Goal: Information Seeking & Learning: Learn about a topic

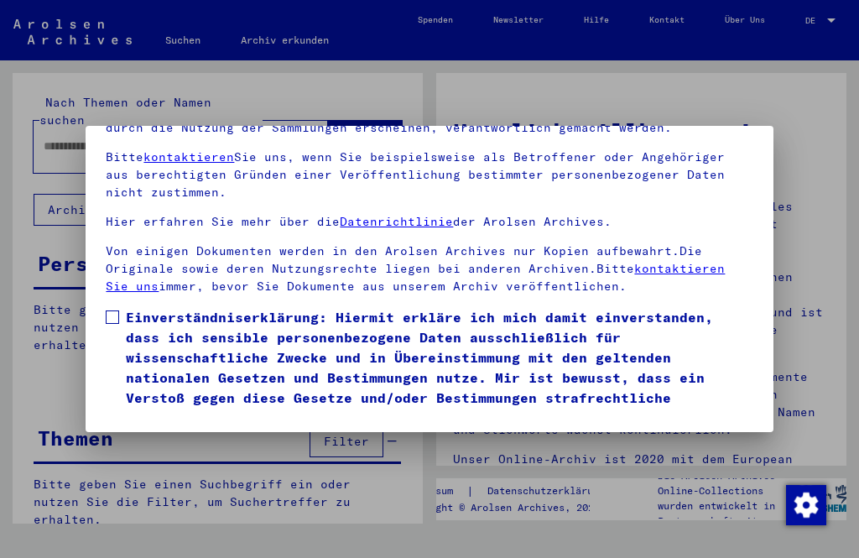
scroll to position [175, 0]
click at [122, 307] on label "Einverständniserklärung: Hiermit erkläre ich mich damit einverstanden, dass ich…" at bounding box center [429, 367] width 647 height 121
click at [194, 436] on button "Ich stimme zu" at bounding box center [169, 452] width 127 height 32
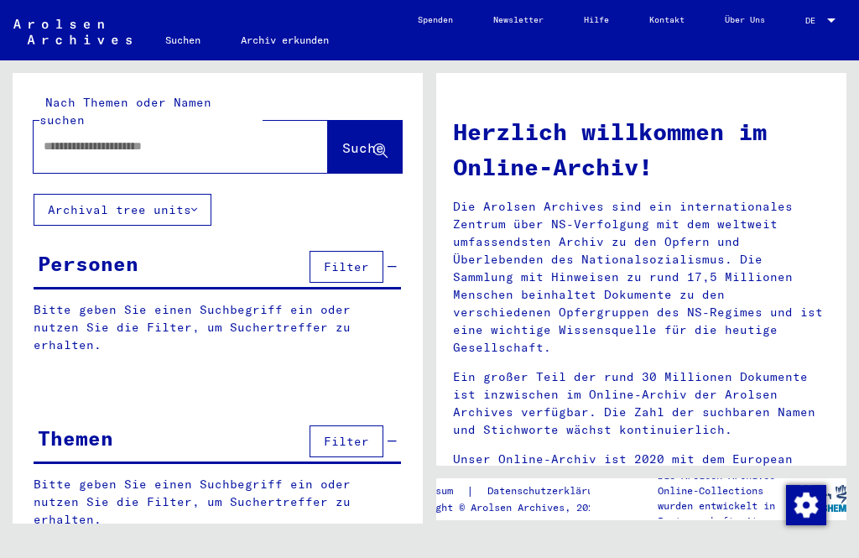
click at [63, 138] on input "text" at bounding box center [161, 147] width 234 height 18
type input "**********"
click at [196, 194] on button "Archival tree units" at bounding box center [123, 210] width 178 height 32
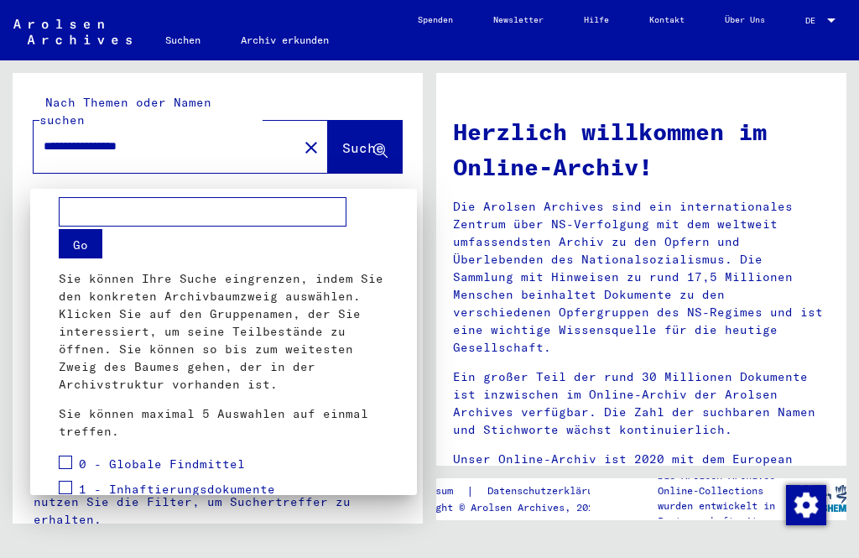
click at [125, 170] on div at bounding box center [429, 279] width 859 height 558
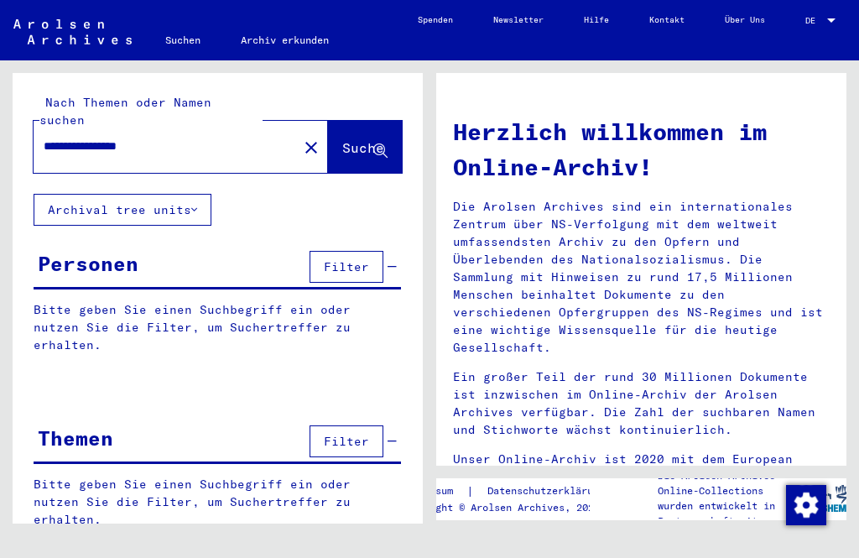
click at [354, 259] on span "Filter" at bounding box center [346, 266] width 45 height 15
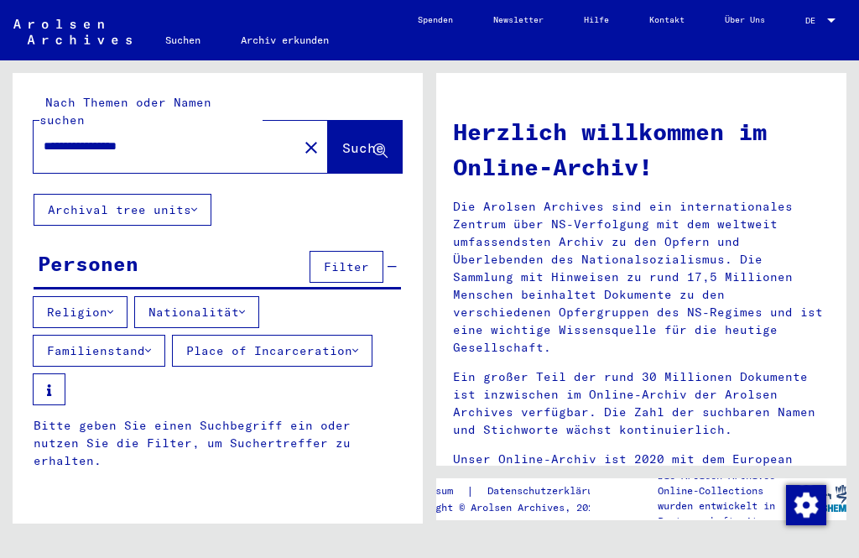
click at [76, 296] on button "Religion" at bounding box center [80, 312] width 95 height 32
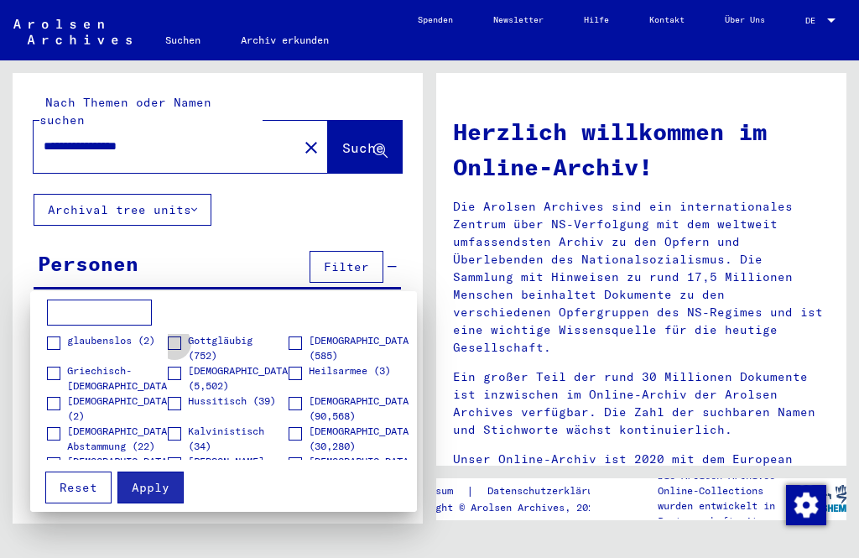
scroll to position [287, 0]
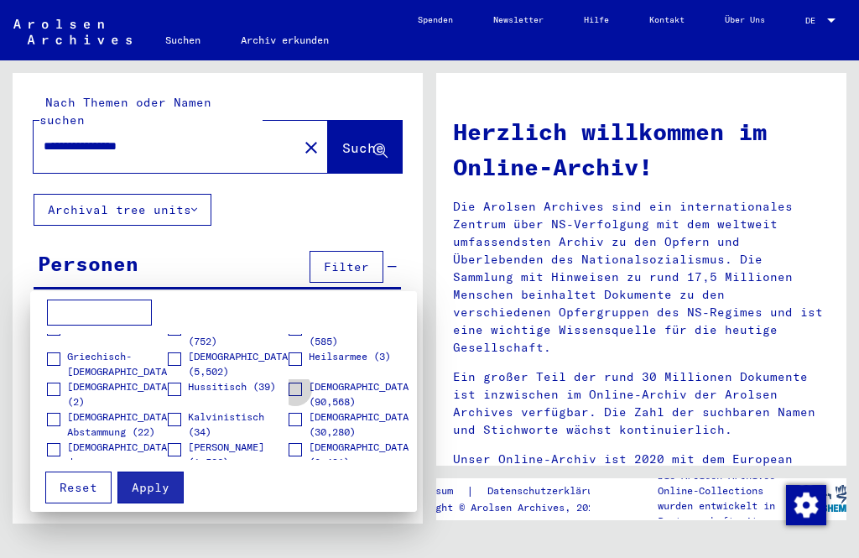
click at [301, 393] on span at bounding box center [295, 389] width 13 height 13
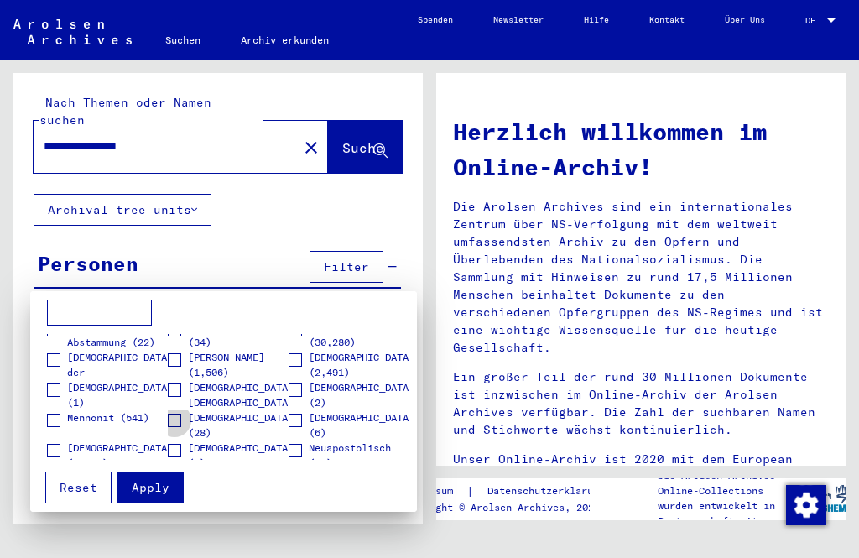
scroll to position [384, 0]
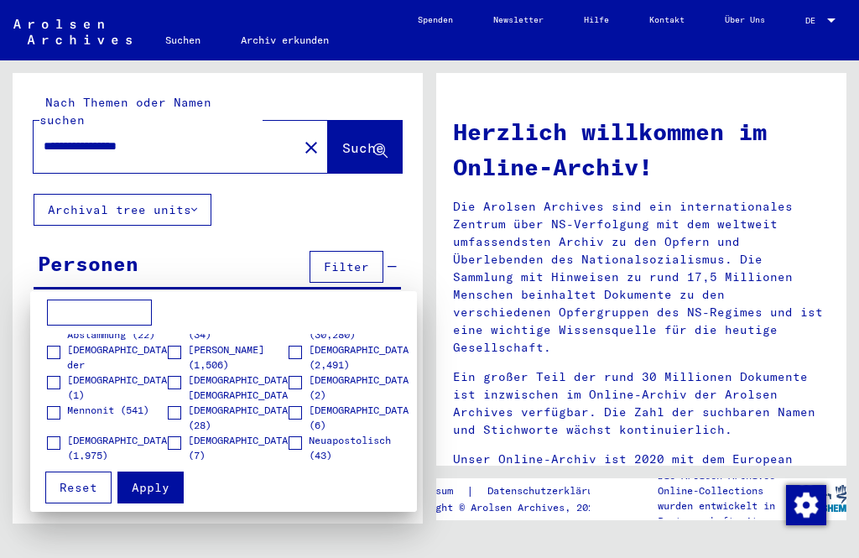
click at [156, 491] on span "Apply" at bounding box center [151, 487] width 38 height 15
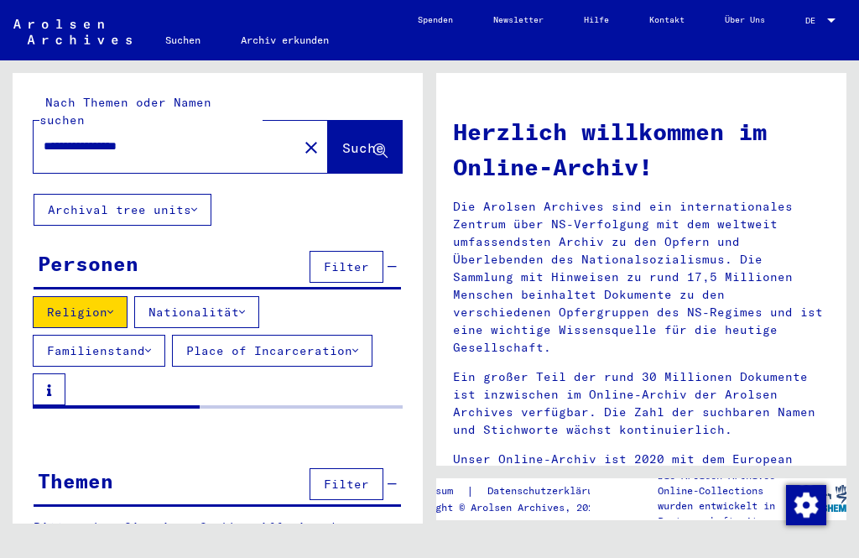
click at [245, 306] on icon at bounding box center [242, 312] width 6 height 12
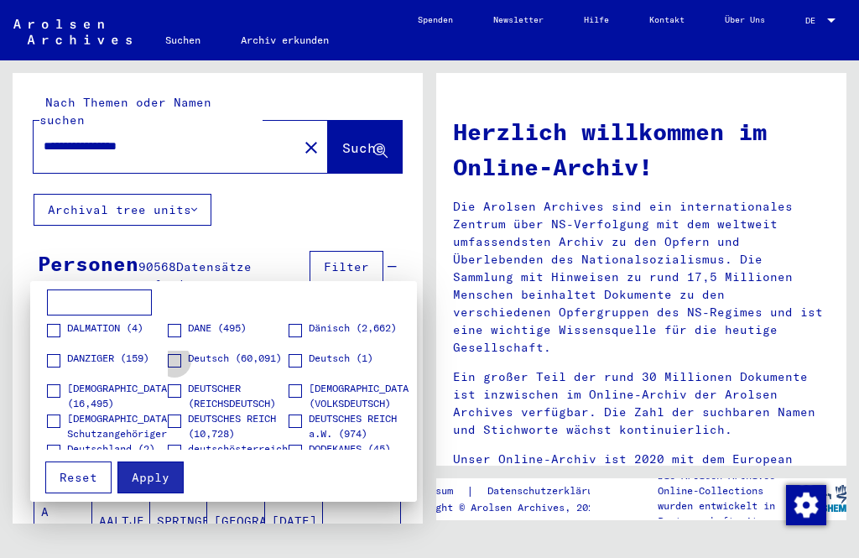
scroll to position [456, 0]
click at [180, 365] on span at bounding box center [174, 361] width 13 height 13
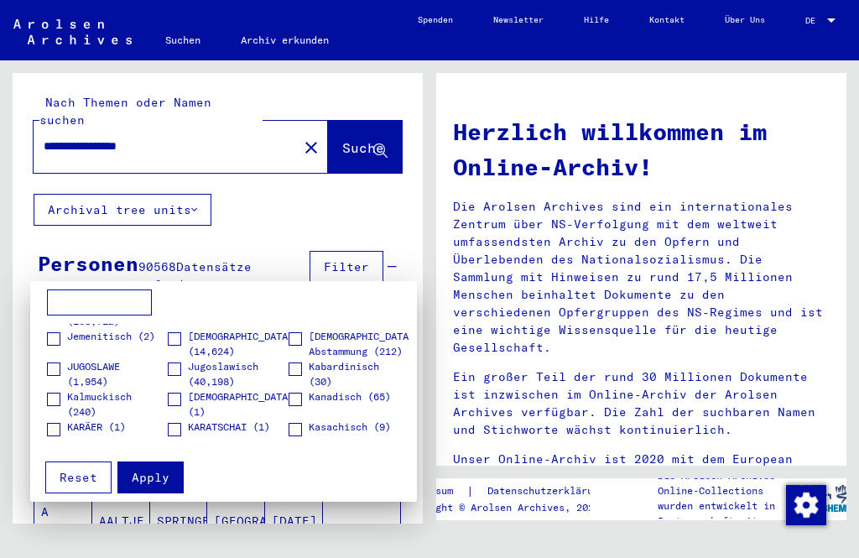
scroll to position [994, 0]
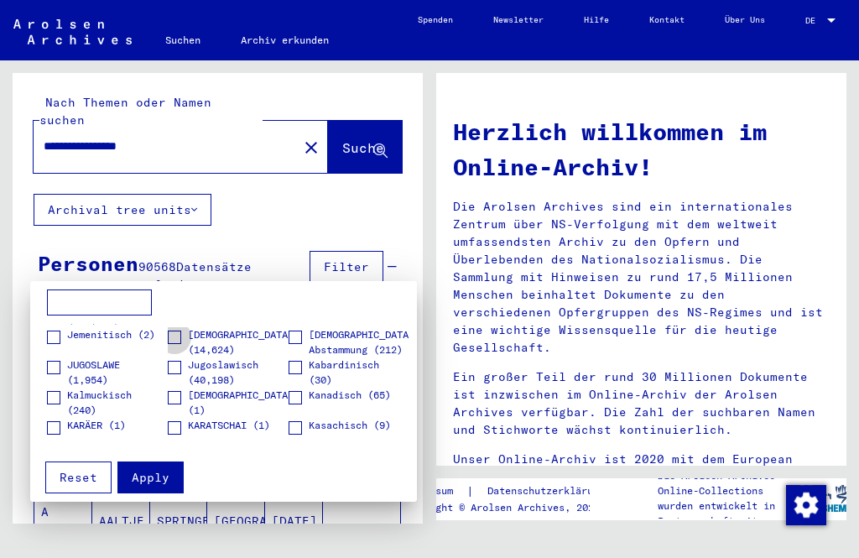
click at [185, 344] on label "[DEMOGRAPHIC_DATA] (14,624)" at bounding box center [231, 342] width 126 height 30
click at [166, 483] on span "Apply" at bounding box center [151, 477] width 38 height 15
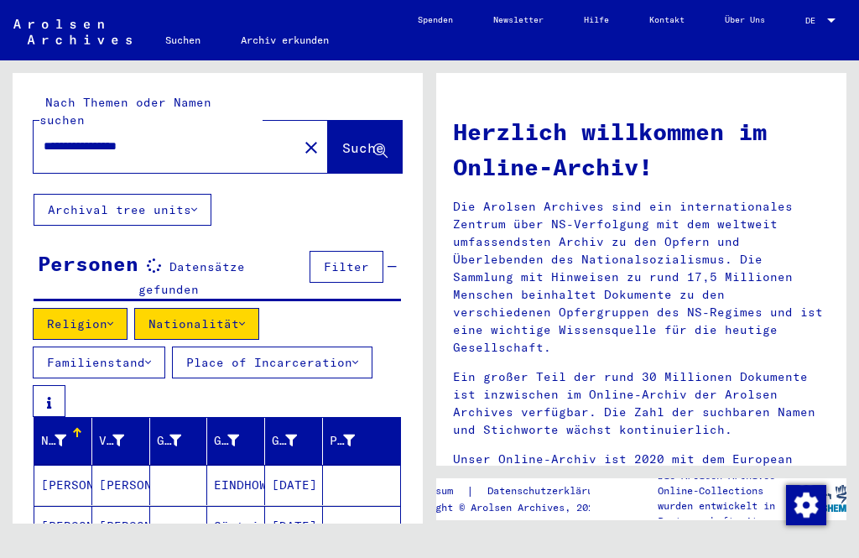
click at [140, 347] on button "Familienstand" at bounding box center [99, 363] width 133 height 32
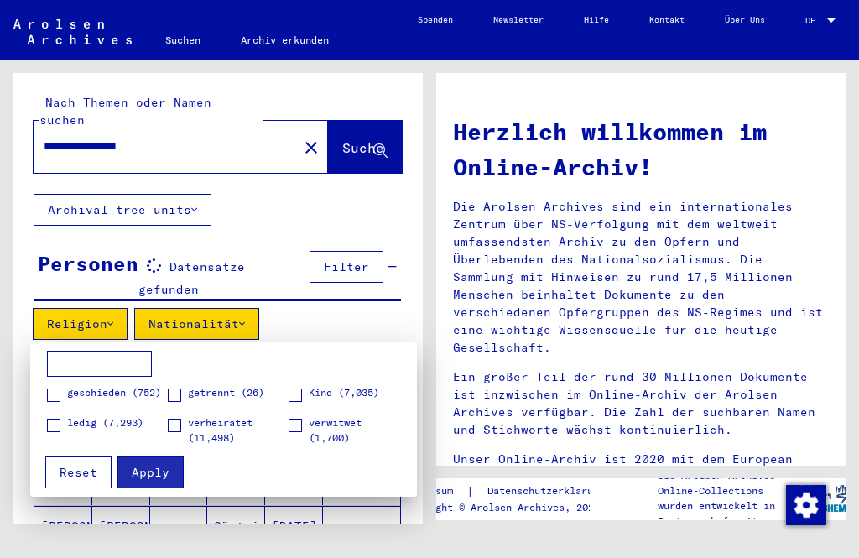
click at [150, 472] on span "Apply" at bounding box center [151, 472] width 38 height 15
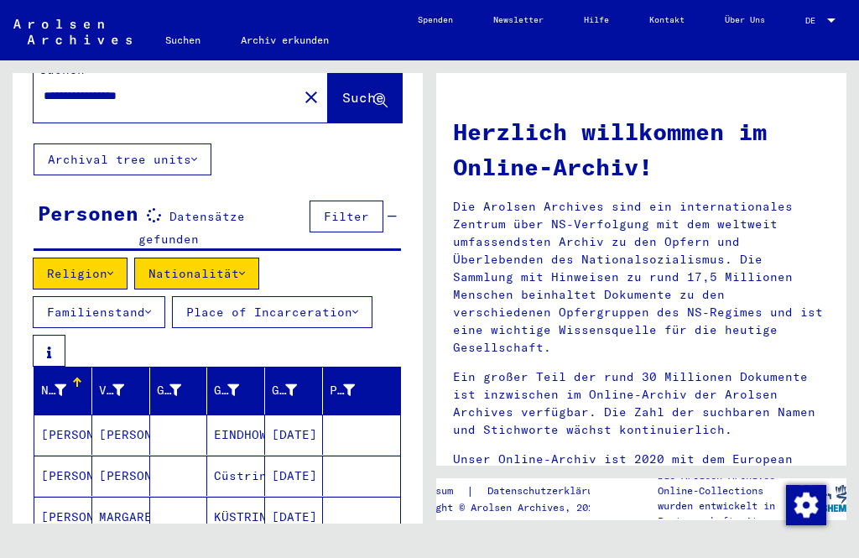
scroll to position [50, 0]
click at [356, 497] on mat-cell at bounding box center [361, 517] width 77 height 40
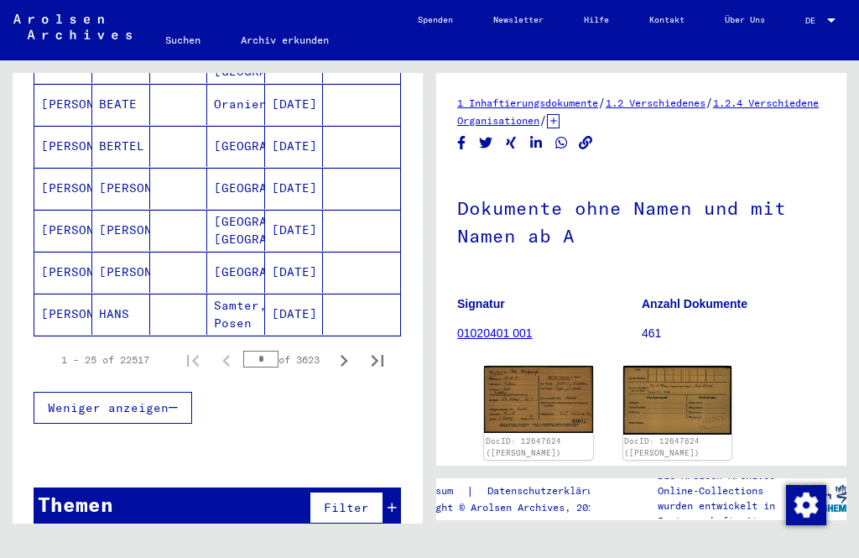
scroll to position [1172, 0]
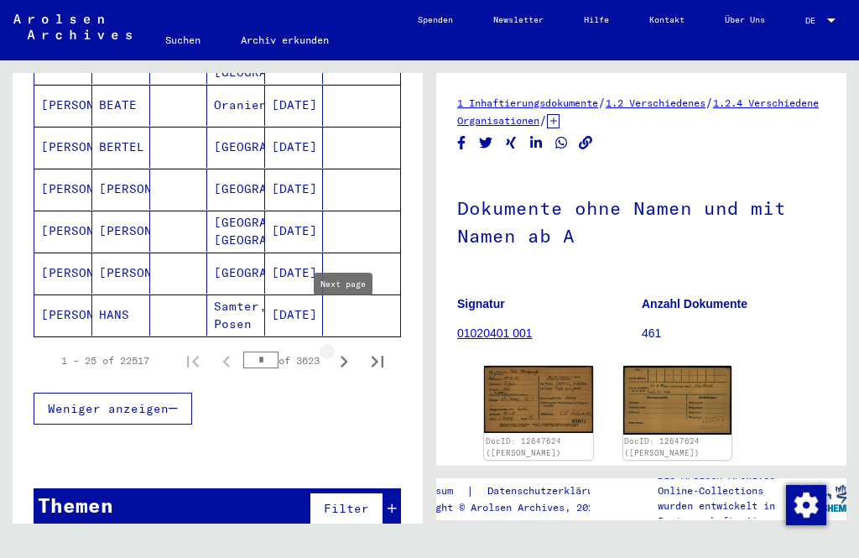
click at [345, 350] on icon "Next page" at bounding box center [343, 361] width 23 height 23
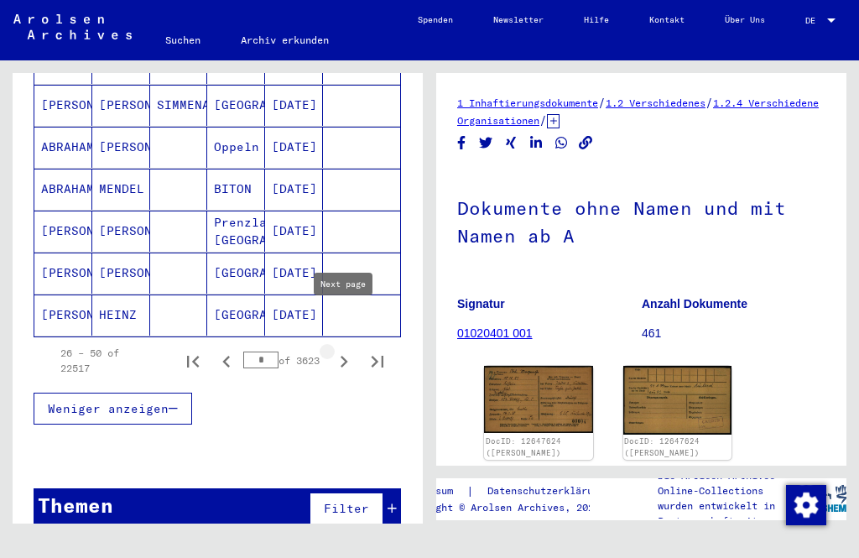
click at [345, 350] on icon "Next page" at bounding box center [343, 361] width 23 height 23
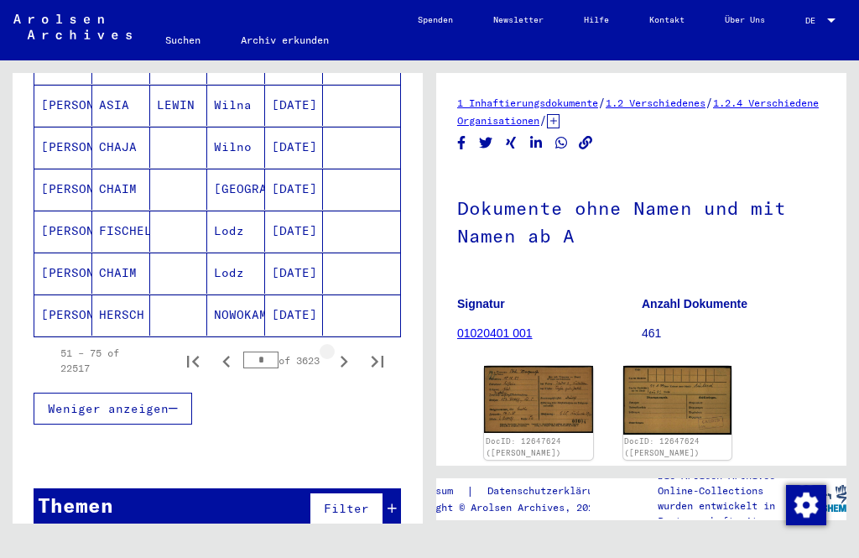
click at [347, 350] on icon "Next page" at bounding box center [343, 361] width 23 height 23
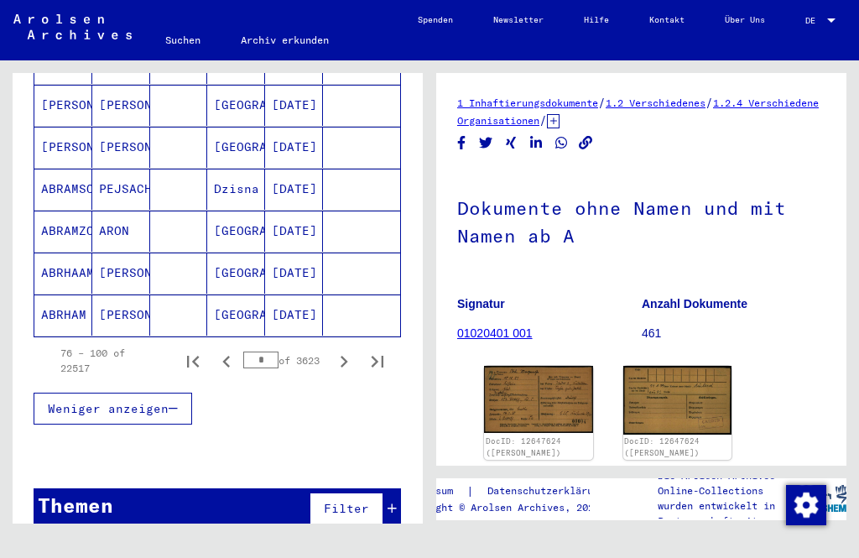
click at [340, 350] on icon "Next page" at bounding box center [343, 361] width 23 height 23
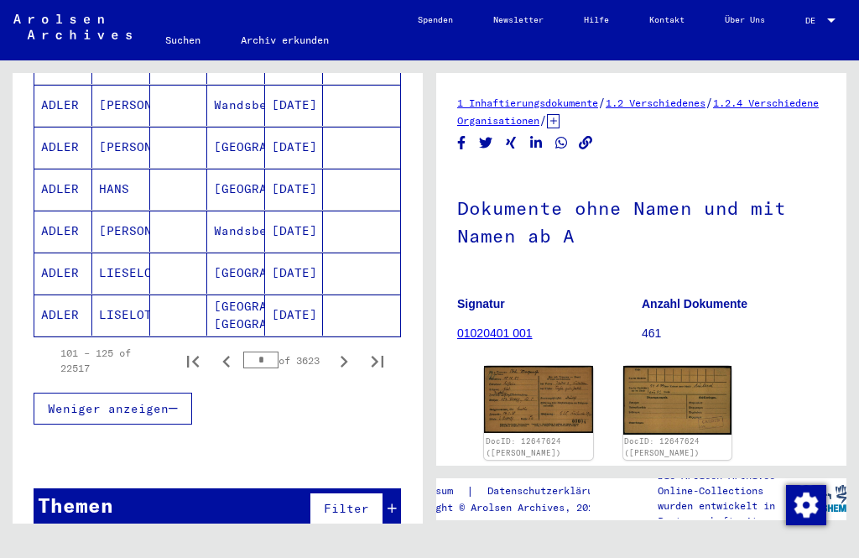
click at [378, 344] on button "Last page" at bounding box center [378, 361] width 34 height 34
type input "***"
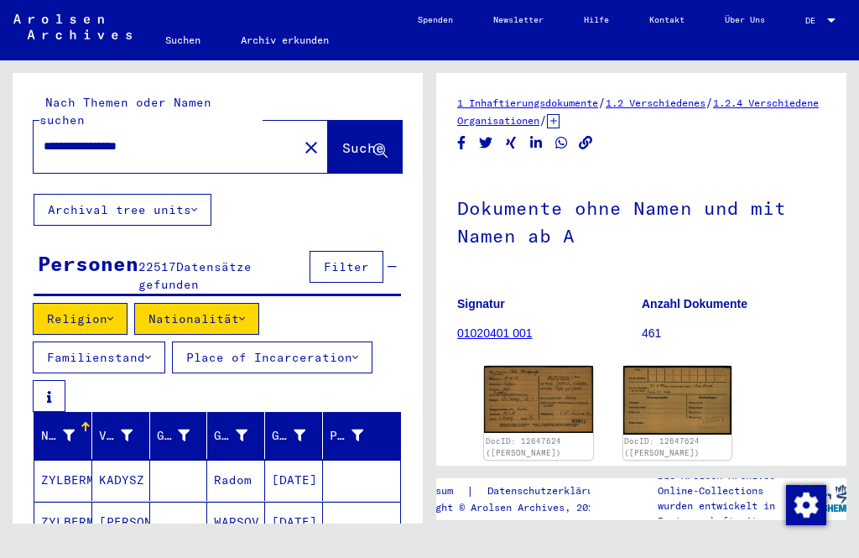
scroll to position [0, 0]
click at [200, 197] on button "Archival tree units" at bounding box center [123, 210] width 178 height 32
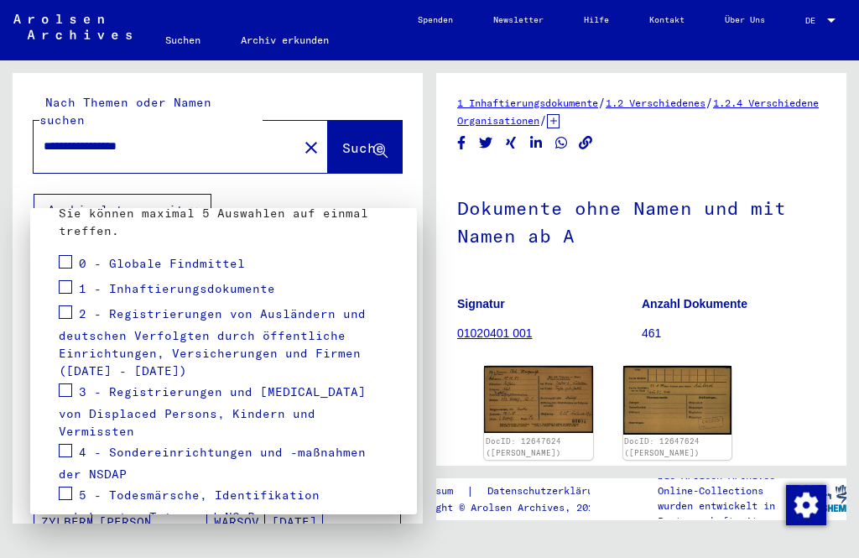
scroll to position [230, 0]
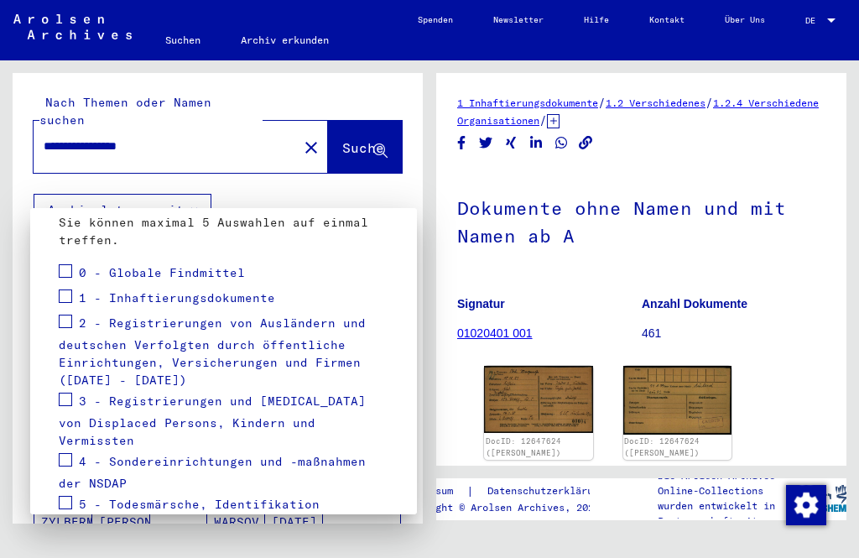
click at [63, 301] on span at bounding box center [65, 296] width 13 height 13
click at [70, 322] on span at bounding box center [65, 321] width 13 height 13
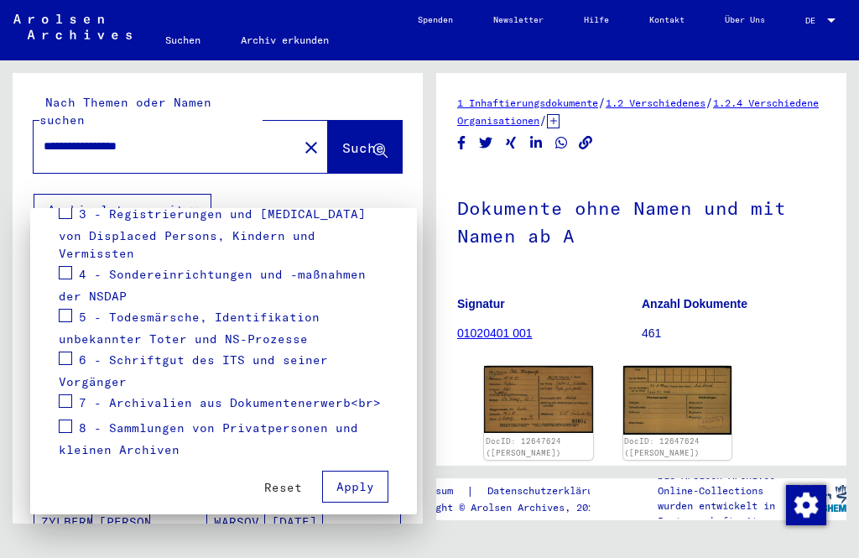
scroll to position [415, 0]
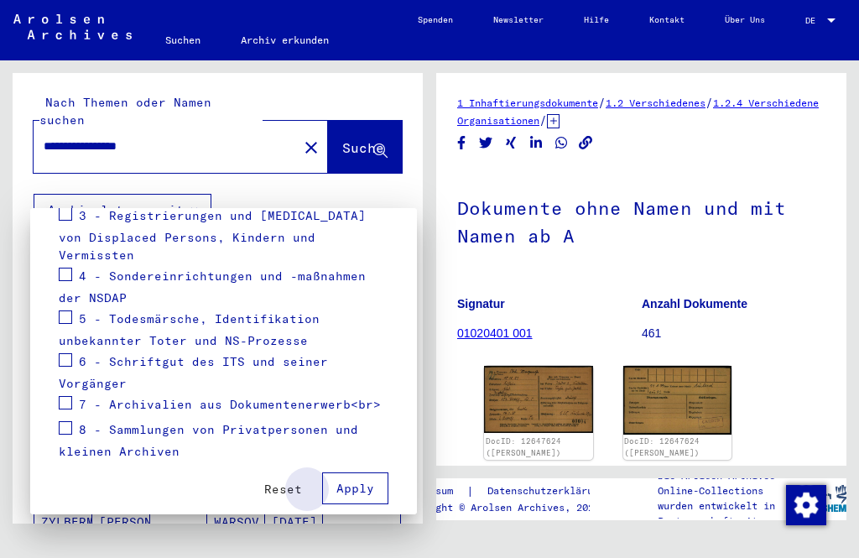
click at [358, 479] on button "Apply" at bounding box center [355, 488] width 66 height 32
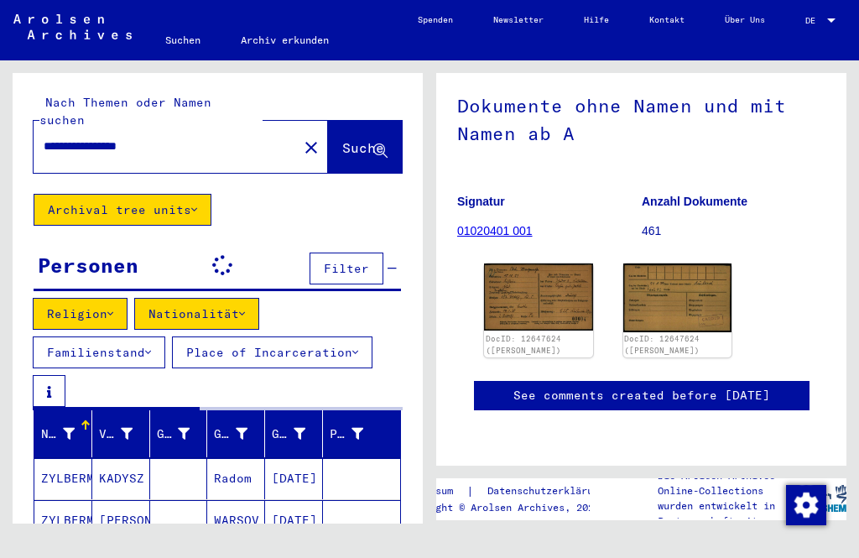
scroll to position [204, 0]
click at [55, 377] on button at bounding box center [49, 391] width 33 height 32
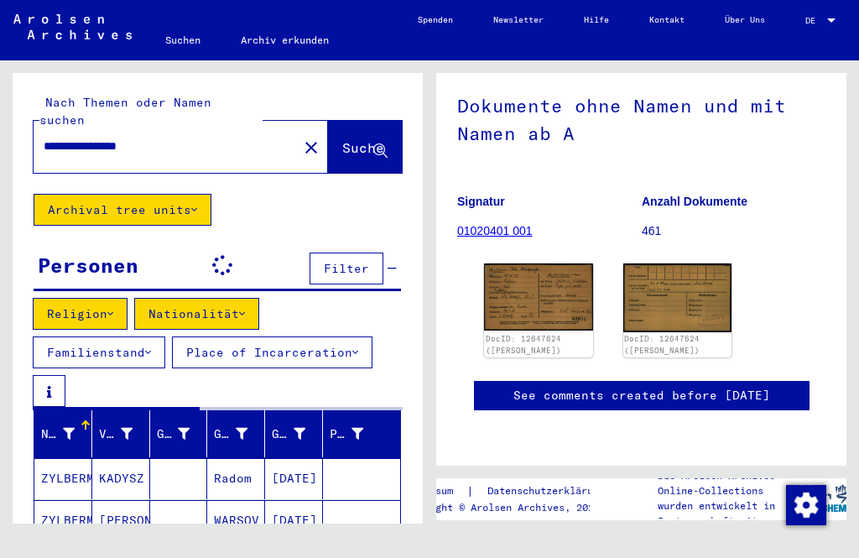
click at [66, 425] on div at bounding box center [69, 434] width 12 height 18
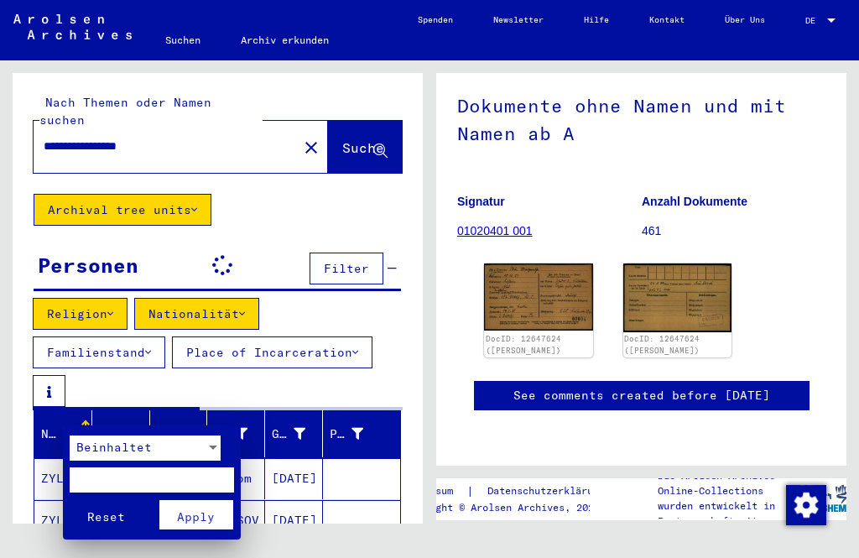
click at [218, 457] on div at bounding box center [213, 448] width 15 height 25
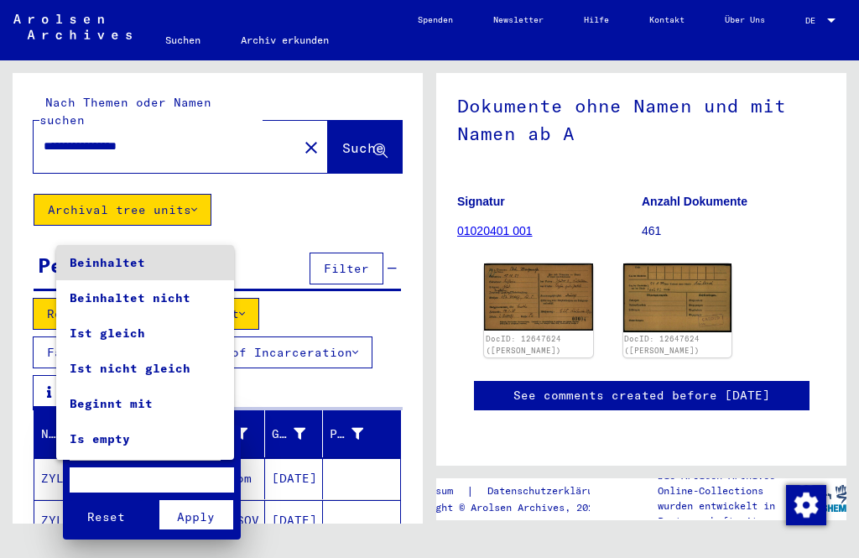
click at [112, 519] on div at bounding box center [429, 279] width 859 height 558
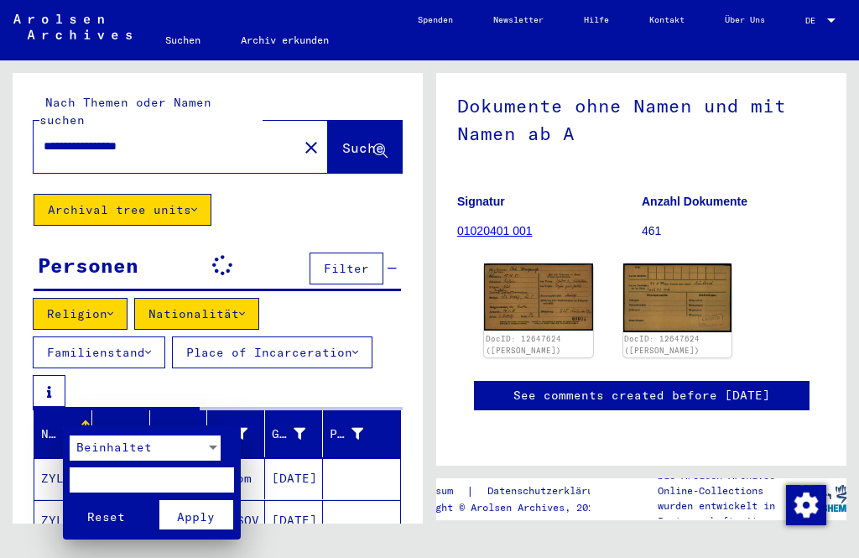
click at [827, 485] on div at bounding box center [429, 279] width 859 height 558
